Goal: Book appointment/travel/reservation

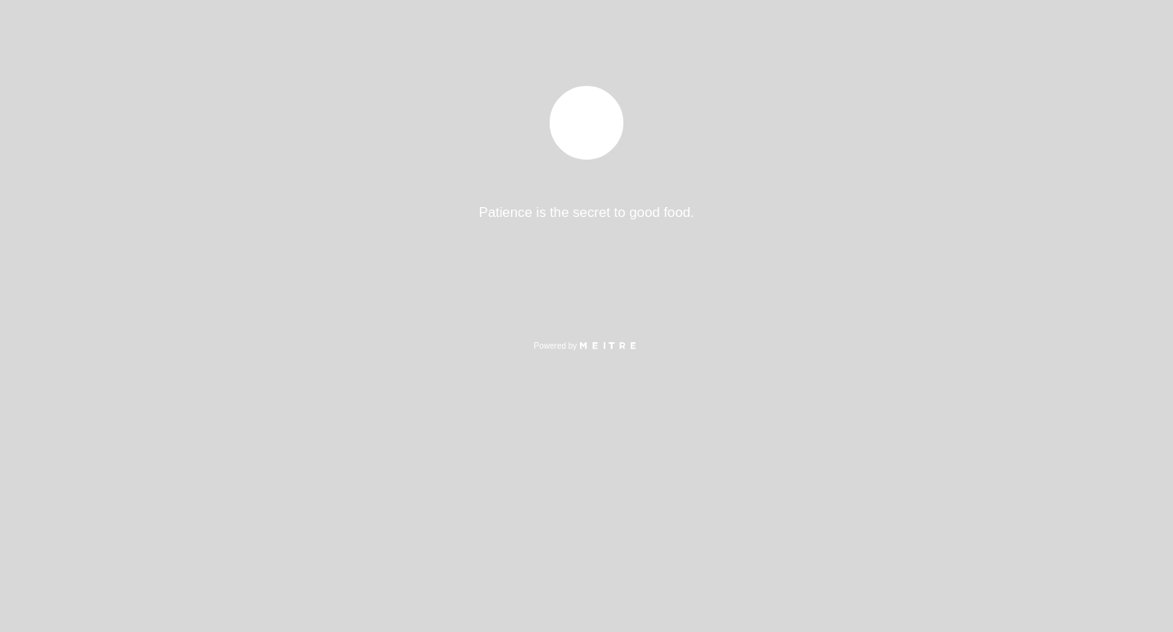
select select "pt"
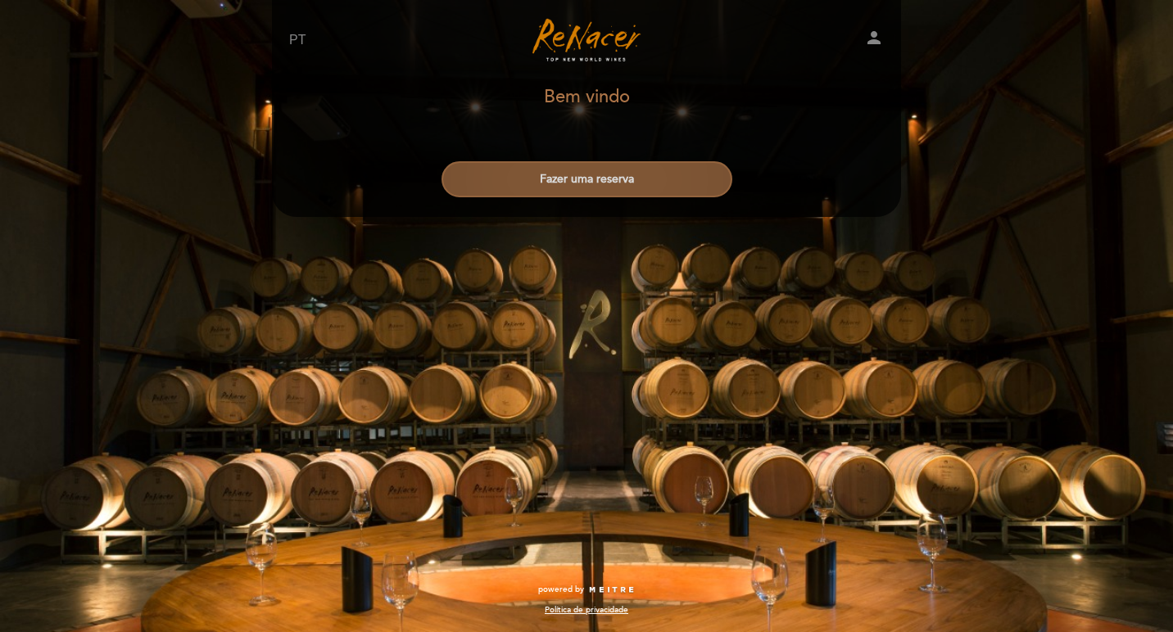
click at [566, 188] on button "Fazer uma reserva" at bounding box center [587, 179] width 291 height 36
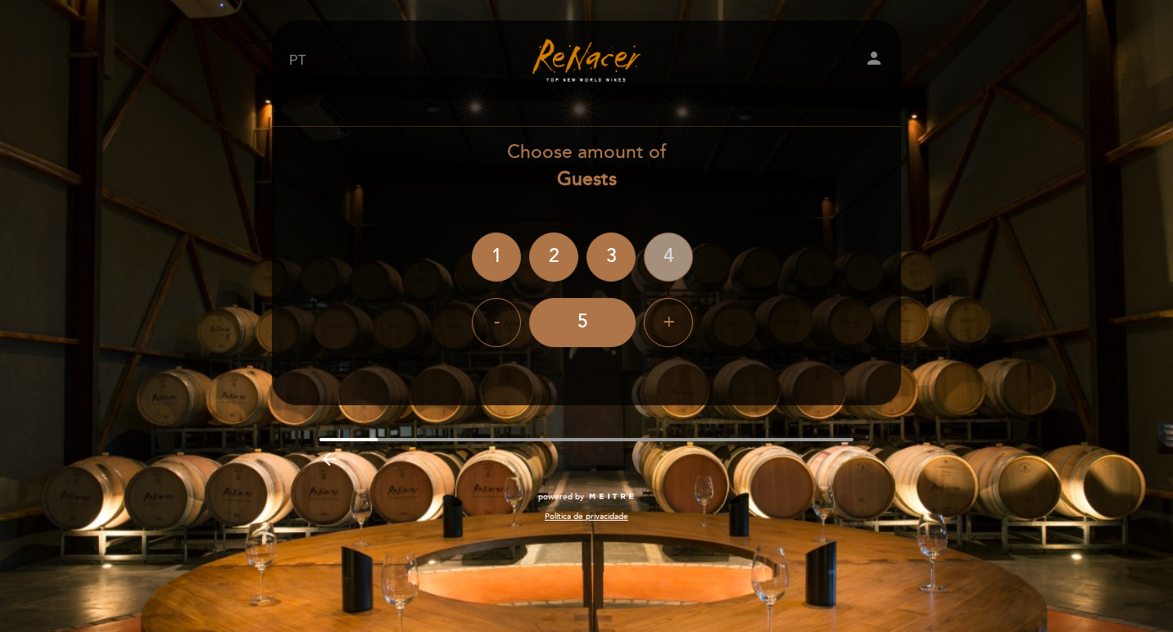
click at [680, 254] on div "4" at bounding box center [668, 257] width 49 height 49
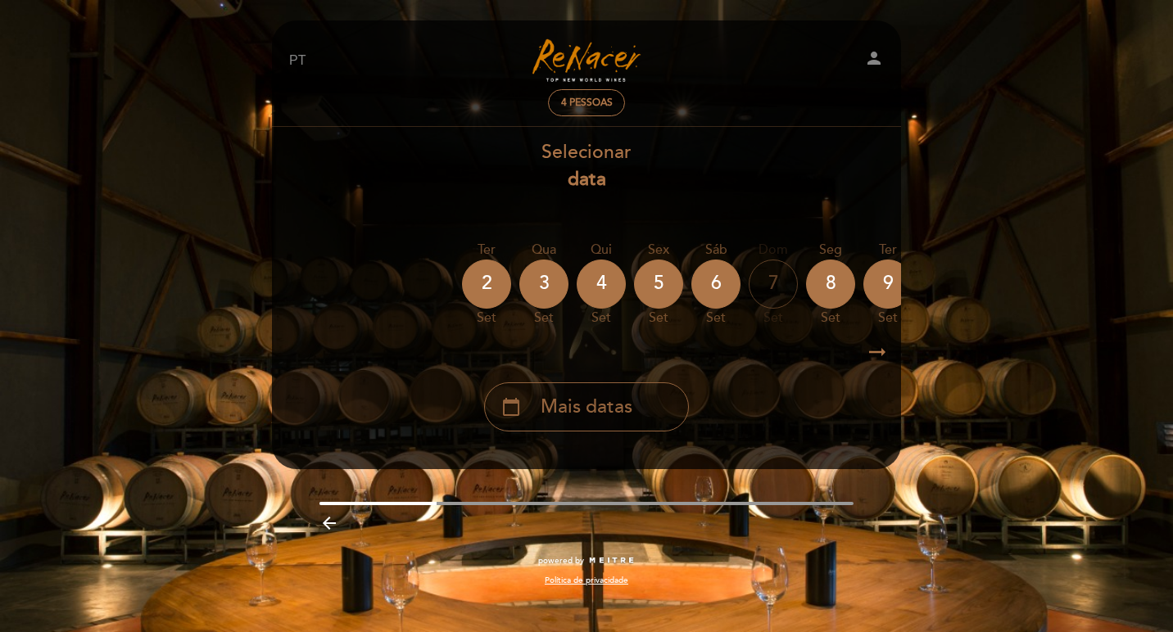
click at [642, 410] on div "calendar_today Mais datas" at bounding box center [586, 407] width 205 height 49
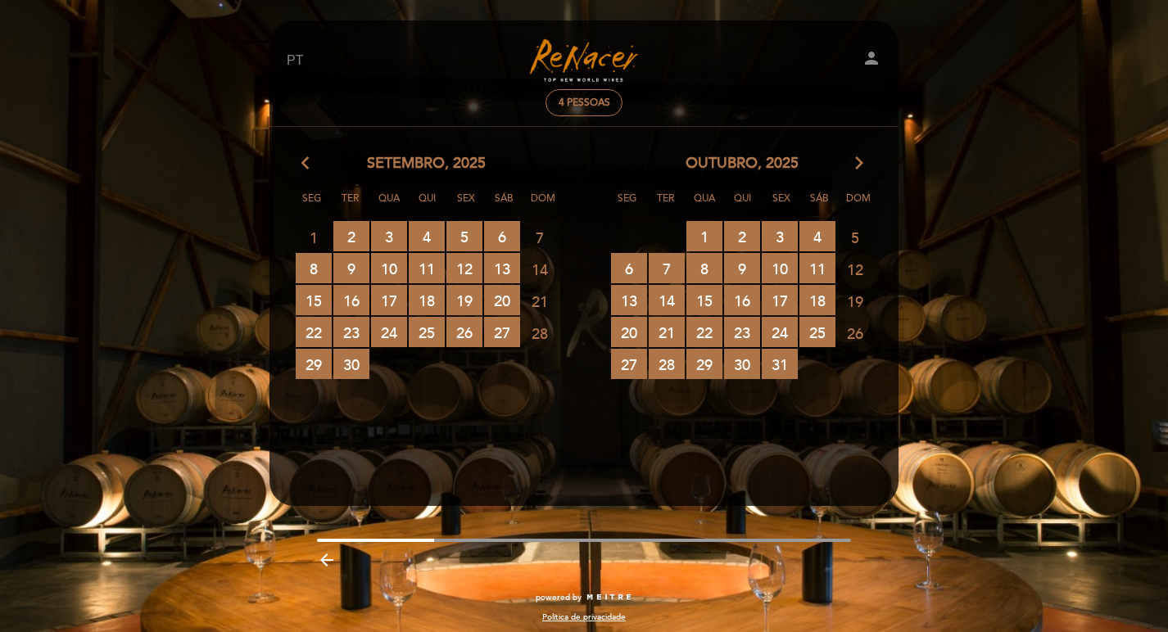
click at [858, 162] on icon "arrow_forward_ios" at bounding box center [859, 163] width 15 height 21
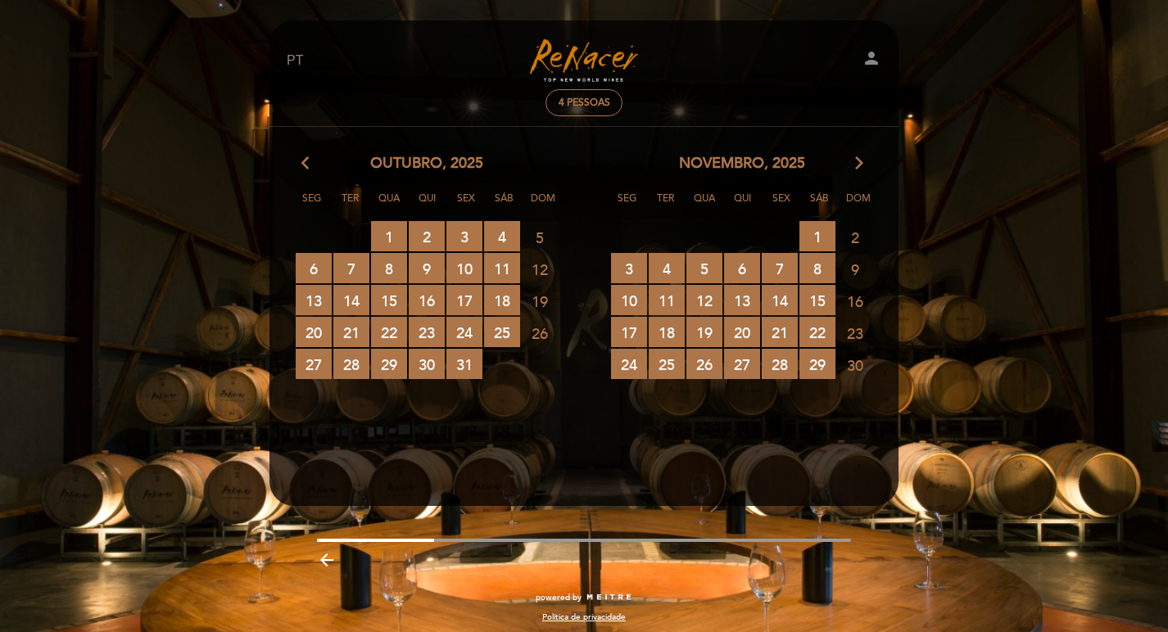
click at [858, 162] on icon "arrow_forward_ios" at bounding box center [859, 163] width 15 height 21
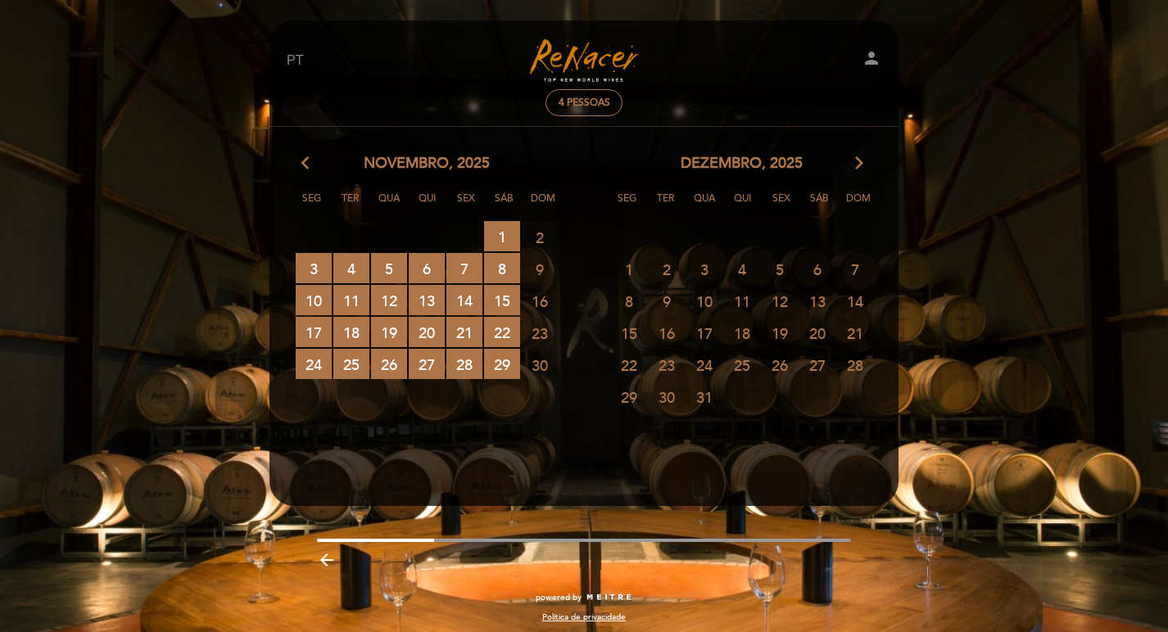
click at [858, 162] on icon "arrow_forward_ios" at bounding box center [859, 163] width 15 height 21
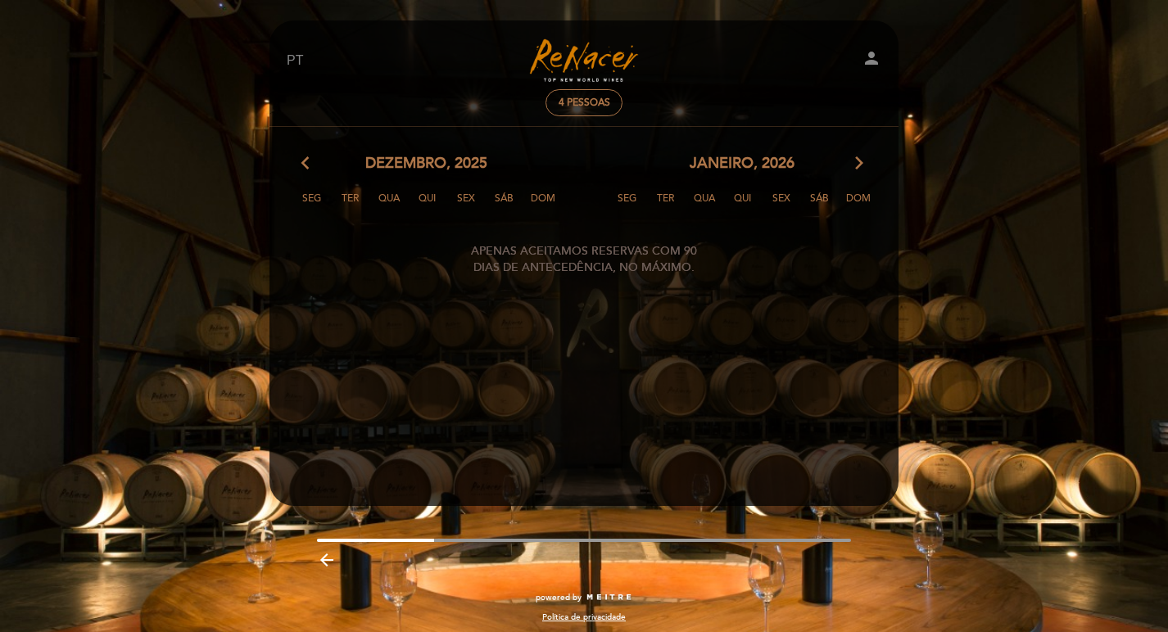
click at [301, 161] on div "arrow_back_ios dezembro, 2025 arrow_forward_ios" at bounding box center [426, 163] width 315 height 21
drag, startPoint x: 301, startPoint y: 161, endPoint x: 319, endPoint y: 189, distance: 33.6
click at [302, 163] on div "arrow_back_ios dezembro, 2025 arrow_forward_ios" at bounding box center [426, 163] width 315 height 21
click at [310, 169] on icon "arrow_back_ios" at bounding box center [308, 163] width 15 height 21
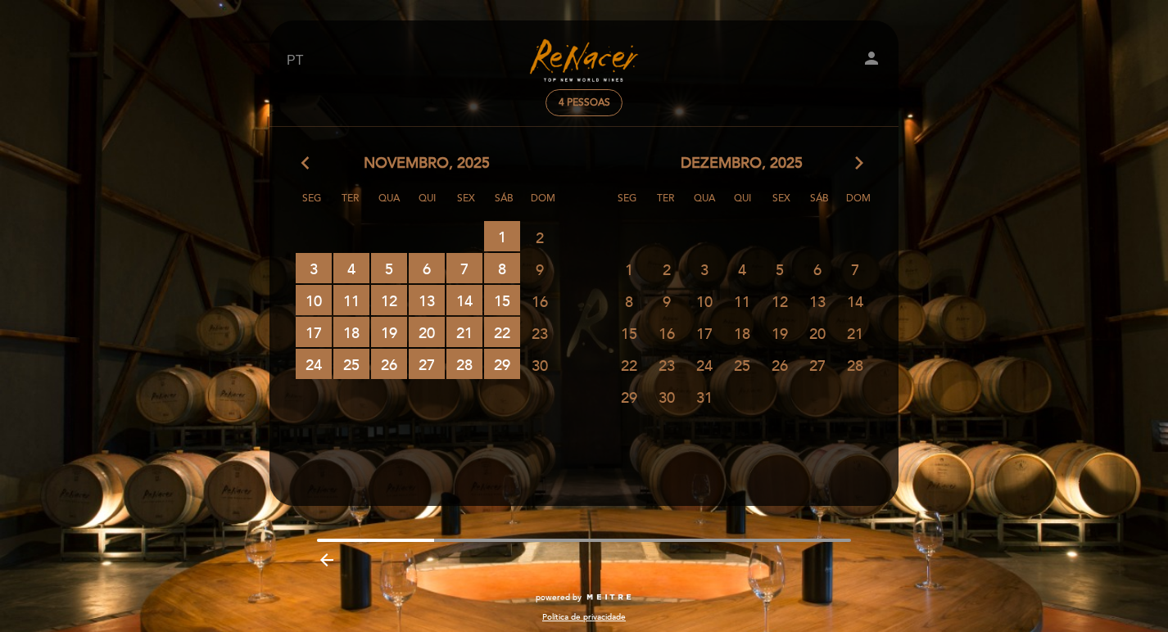
click at [298, 169] on div "arrow_back_ios novembro, 2025 arrow_forward_ios" at bounding box center [426, 163] width 315 height 21
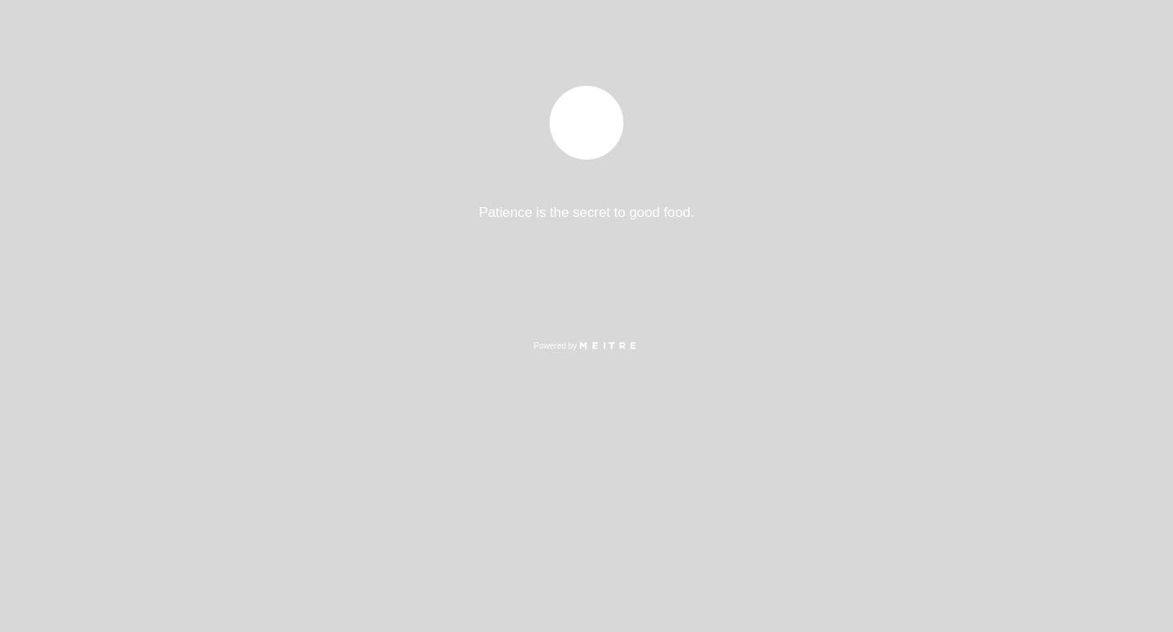
select select "pt"
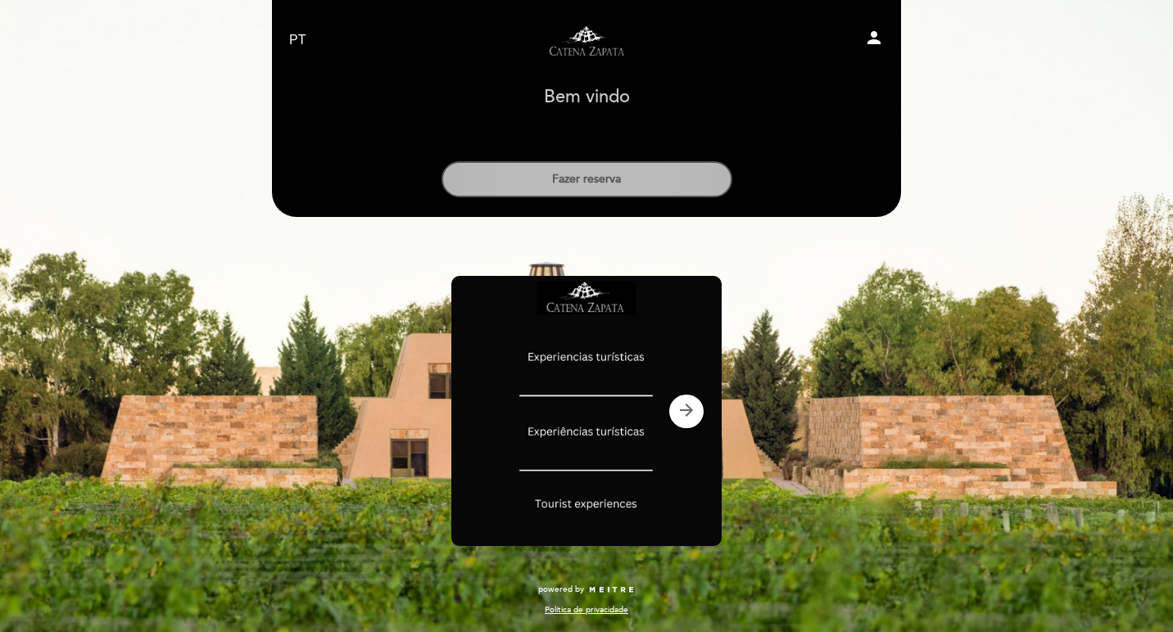
click at [595, 185] on button "Fazer reserva" at bounding box center [587, 179] width 291 height 36
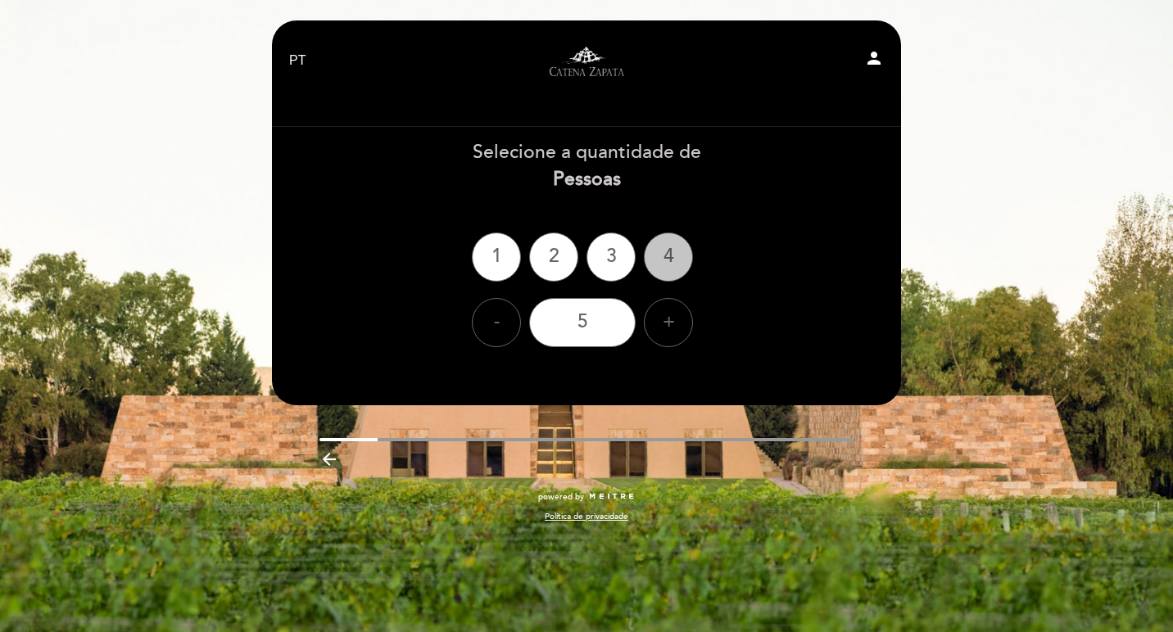
click at [676, 256] on div "4" at bounding box center [668, 257] width 49 height 49
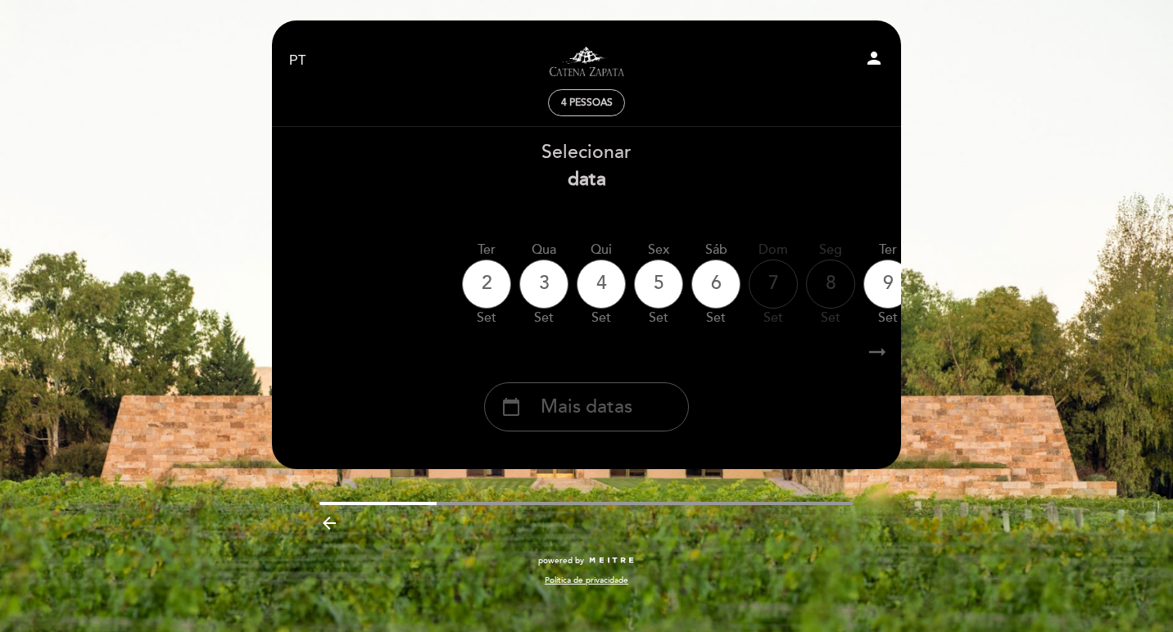
click at [586, 411] on span "Mais datas" at bounding box center [587, 407] width 92 height 27
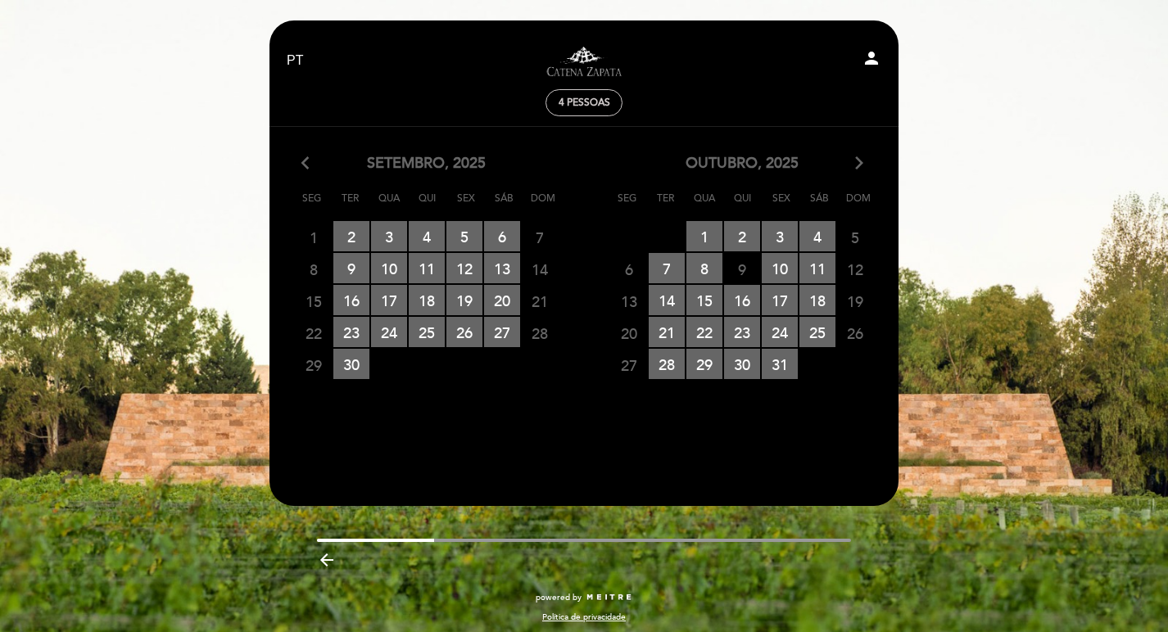
click at [862, 163] on icon "arrow_forward_ios" at bounding box center [859, 163] width 15 height 21
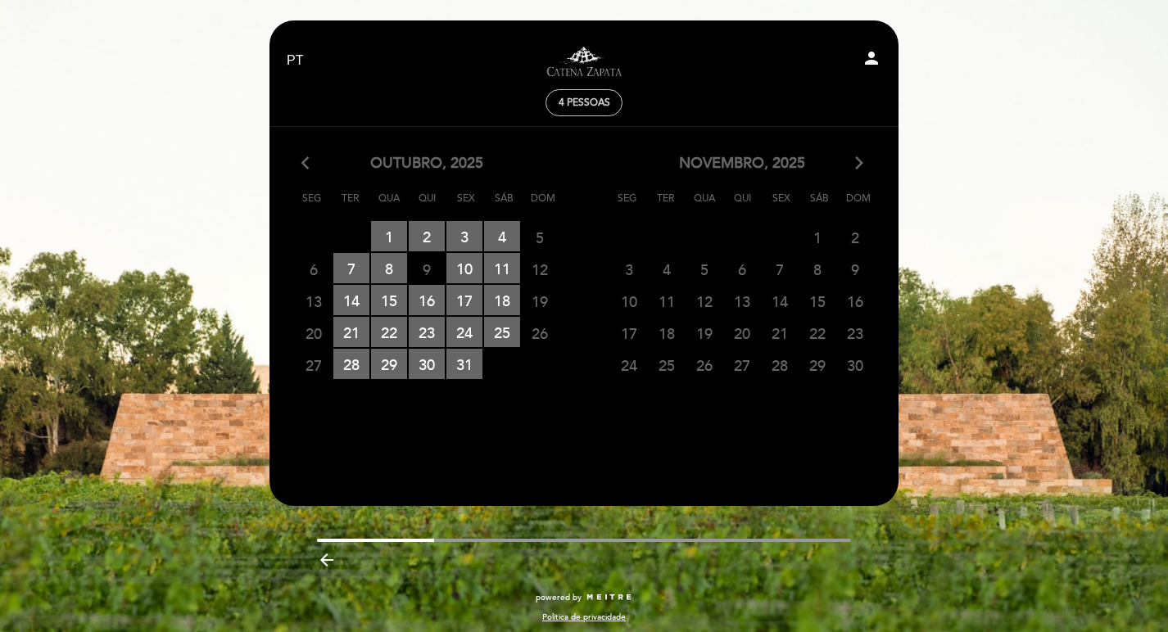
click at [862, 163] on icon "arrow_forward_ios" at bounding box center [859, 163] width 15 height 21
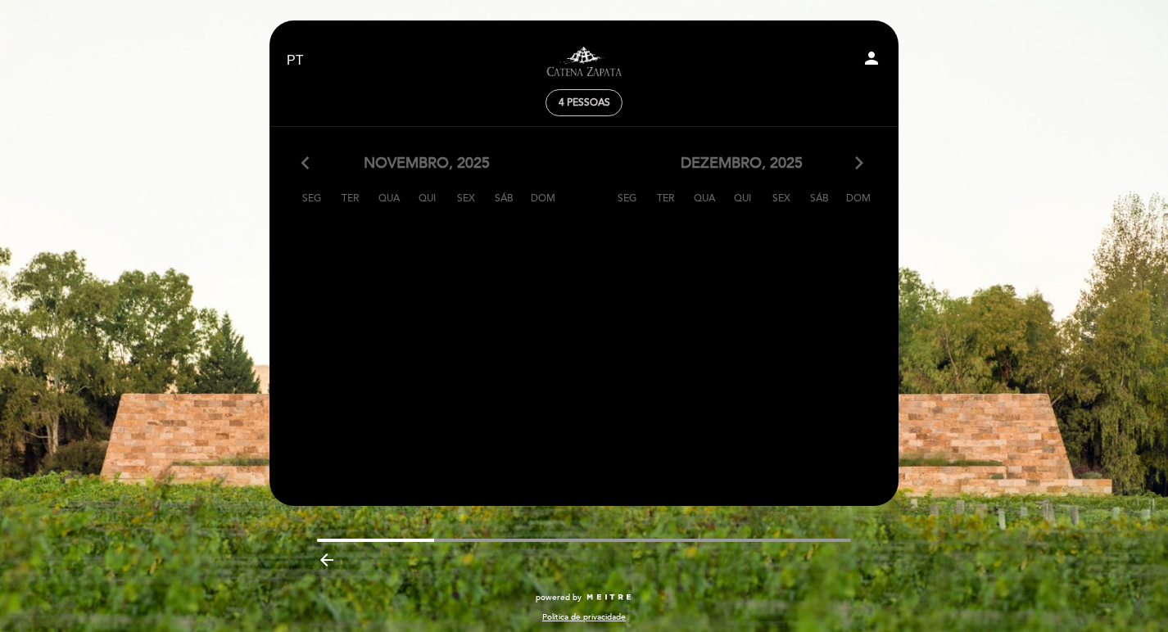
click at [310, 165] on icon "arrow_back_ios" at bounding box center [308, 163] width 15 height 21
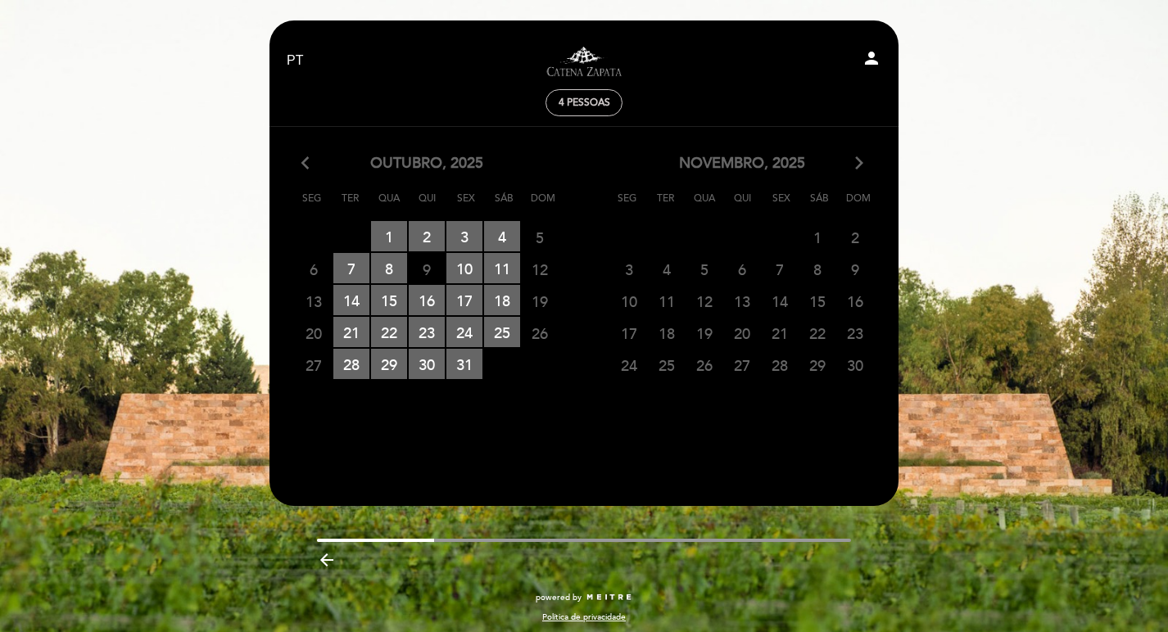
click at [320, 558] on icon "arrow_backward" at bounding box center [327, 560] width 20 height 20
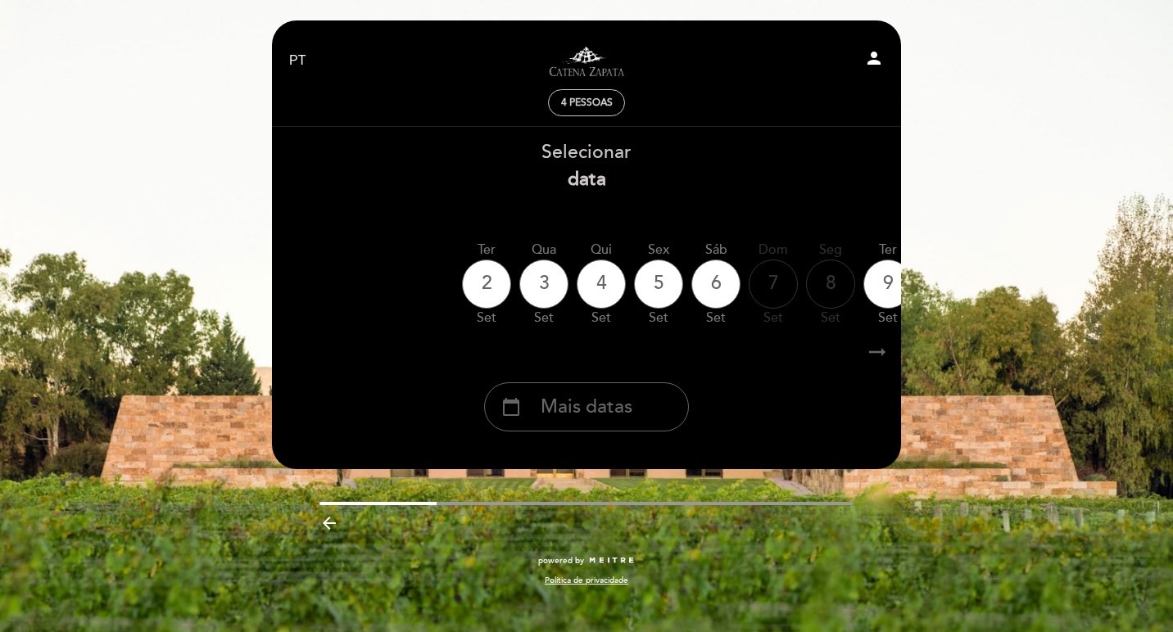
click at [329, 523] on icon "arrow_backward" at bounding box center [329, 524] width 20 height 20
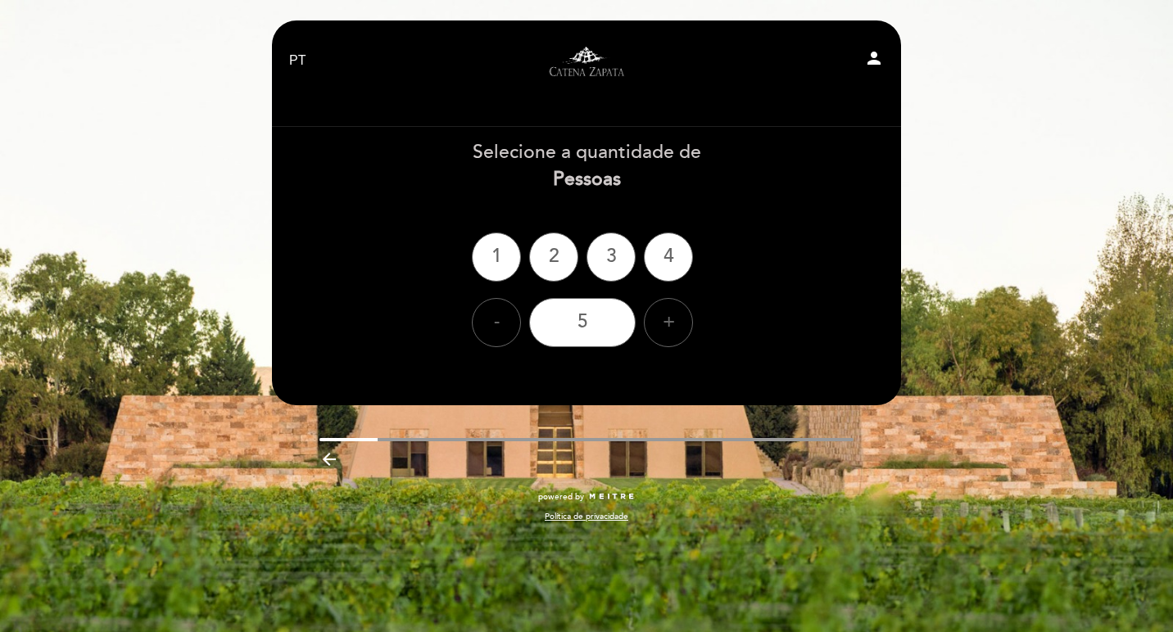
click at [329, 523] on div "powered by Política de privacidade" at bounding box center [587, 515] width 654 height 48
click at [329, 459] on icon "arrow_backward" at bounding box center [329, 460] width 20 height 20
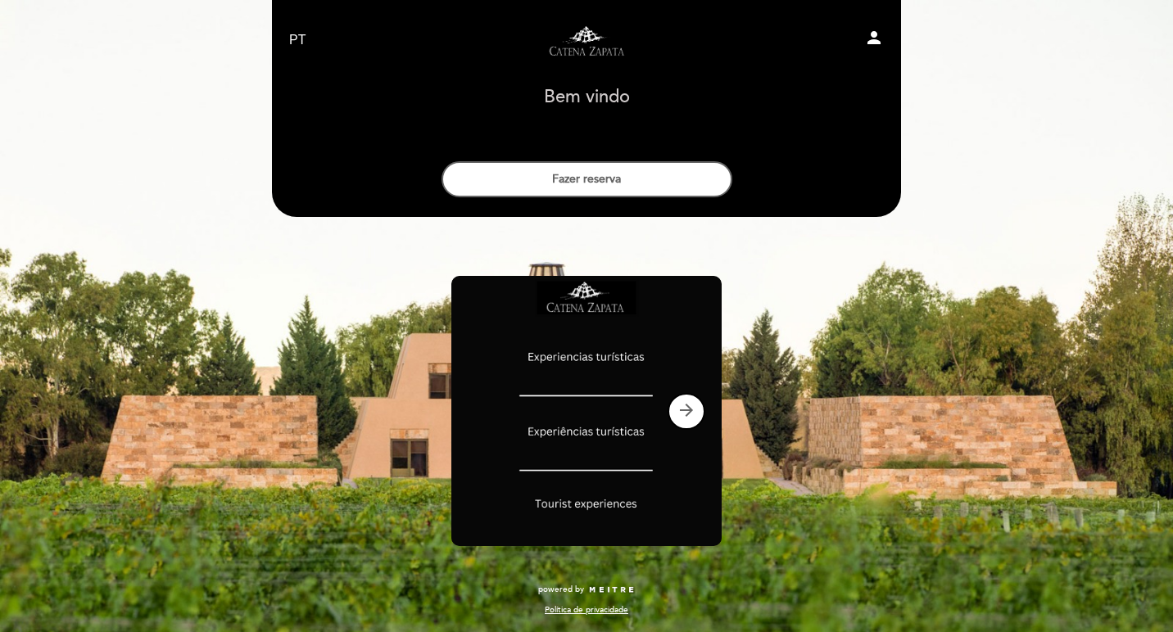
click at [616, 364] on img at bounding box center [586, 411] width 270 height 270
